Goal: Entertainment & Leisure: Browse casually

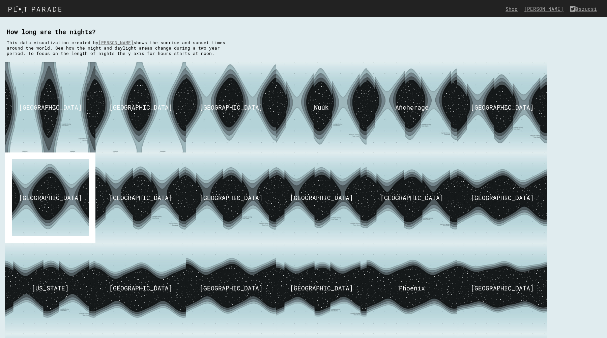
click at [59, 187] on img at bounding box center [50, 198] width 118 height 114
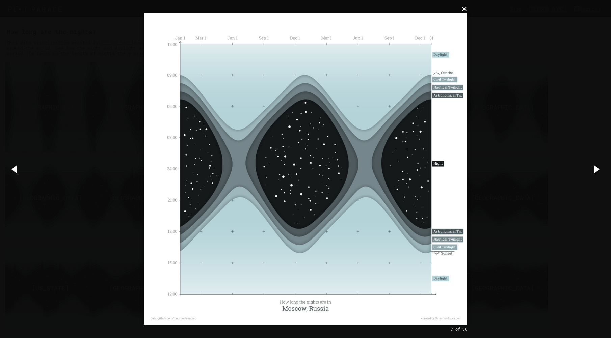
click at [464, 10] on button "×" at bounding box center [307, 9] width 323 height 15
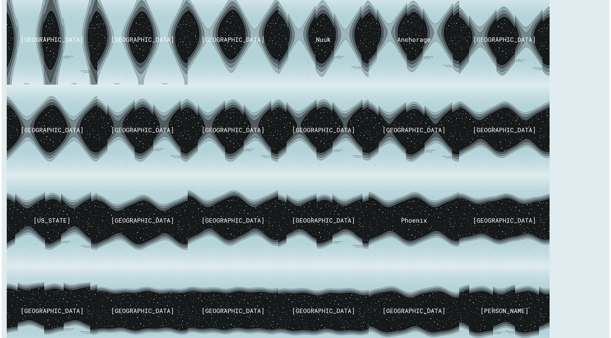
scroll to position [34, 0]
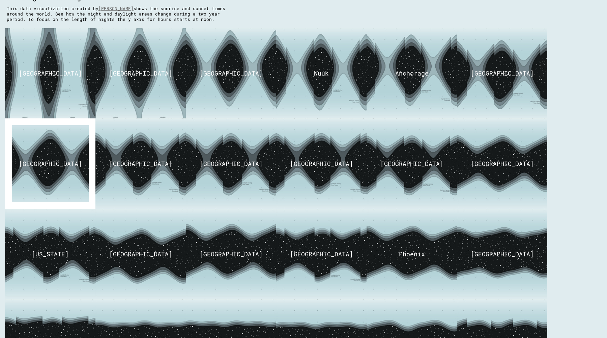
click at [33, 183] on img at bounding box center [50, 164] width 118 height 114
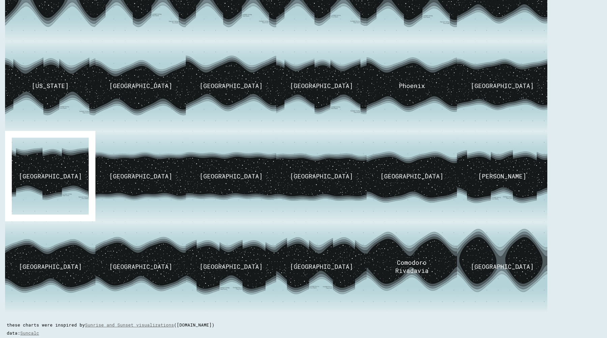
scroll to position [34, 0]
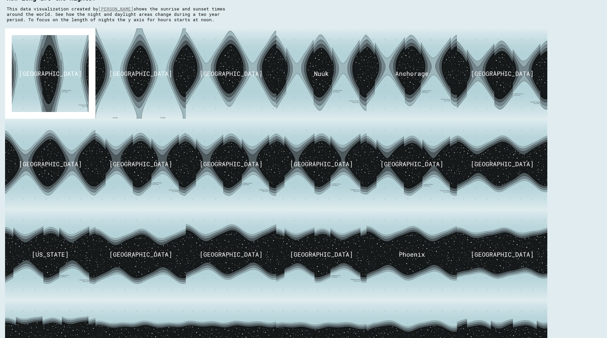
click at [31, 85] on img at bounding box center [50, 74] width 118 height 114
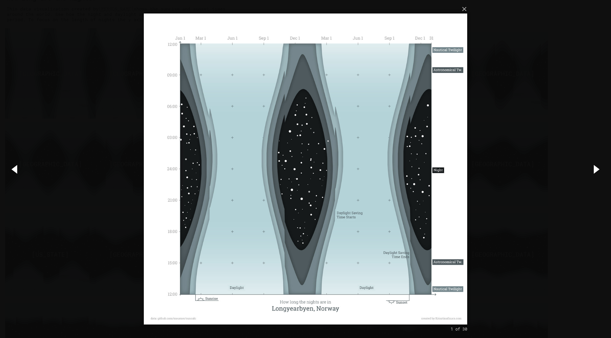
click at [546, 137] on div "× 1 of 30 Loading..." at bounding box center [305, 169] width 611 height 338
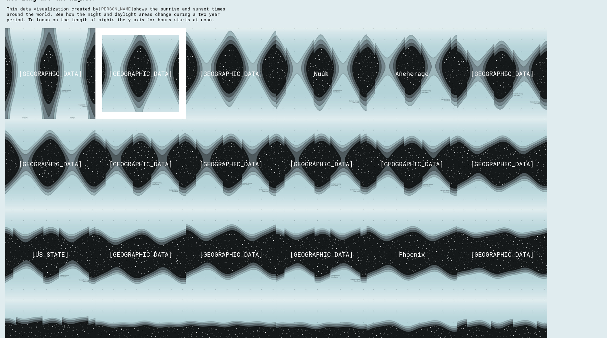
click at [120, 90] on img at bounding box center [140, 74] width 118 height 114
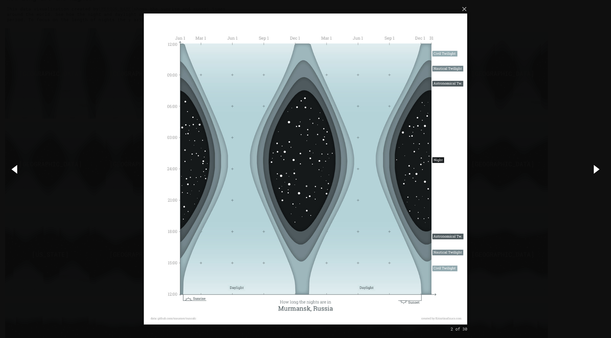
click at [118, 86] on div "× 2 of 30 Loading..." at bounding box center [305, 169] width 611 height 338
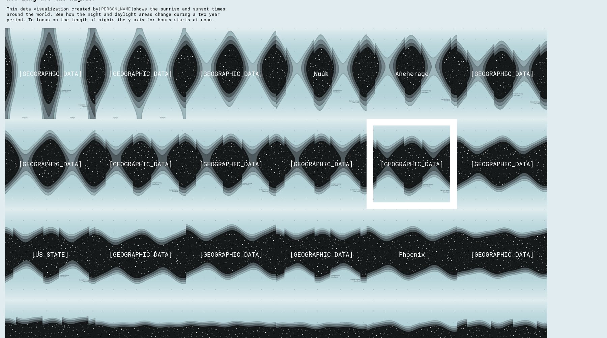
scroll to position [0, 0]
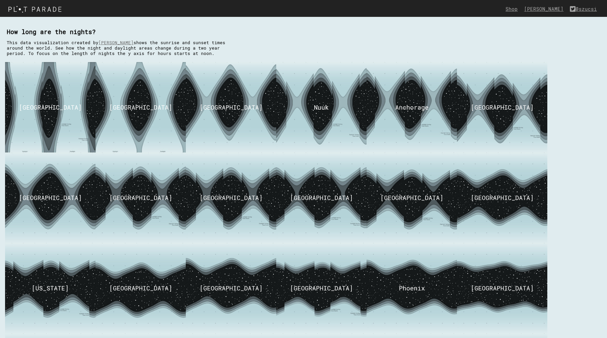
click at [36, 10] on img at bounding box center [36, 8] width 73 height 11
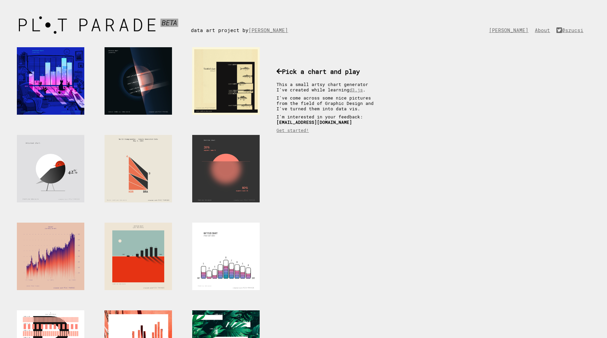
click at [246, 85] on div at bounding box center [225, 80] width 67 height 67
